Goal: Task Accomplishment & Management: Complete application form

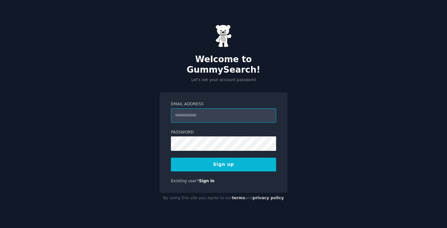
type input "**********"
click at [301, 177] on div "**********" at bounding box center [223, 114] width 447 height 228
click at [243, 161] on button "Sign up" at bounding box center [223, 165] width 105 height 14
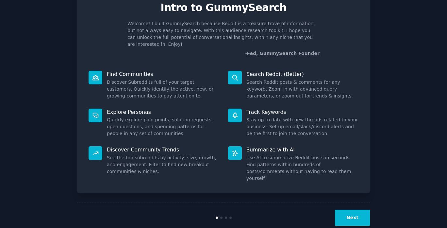
click at [364, 210] on button "Next" at bounding box center [352, 218] width 35 height 16
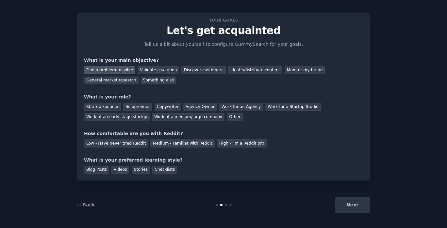
click at [120, 66] on div "Find a problem to solve" at bounding box center [109, 70] width 51 height 8
click at [136, 109] on div "Solopreneur" at bounding box center [137, 107] width 29 height 8
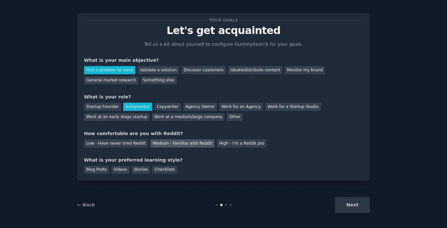
click at [197, 143] on div "Medium - Familiar with Reddit" at bounding box center [182, 143] width 64 height 8
click at [93, 171] on div "Blog Posts" at bounding box center [96, 170] width 25 height 8
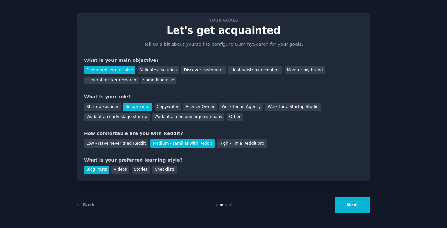
click at [355, 206] on button "Next" at bounding box center [352, 205] width 35 height 16
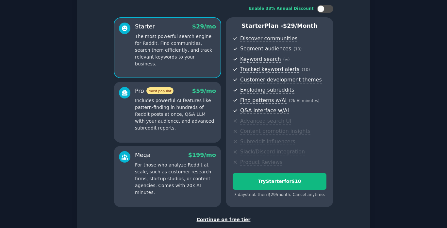
scroll to position [40, 0]
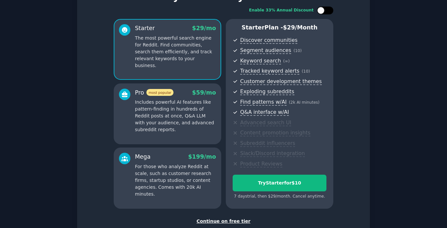
click at [320, 8] on div at bounding box center [320, 10] width 7 height 7
click at [326, 9] on div at bounding box center [329, 10] width 7 height 7
checkbox input "false"
click at [221, 221] on div "Continue on free tier" at bounding box center [223, 221] width 279 height 7
